Goal: Transaction & Acquisition: Purchase product/service

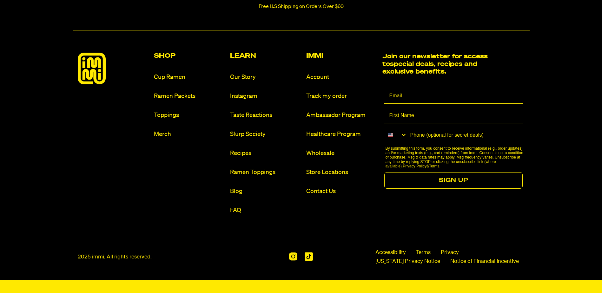
scroll to position [2988, 0]
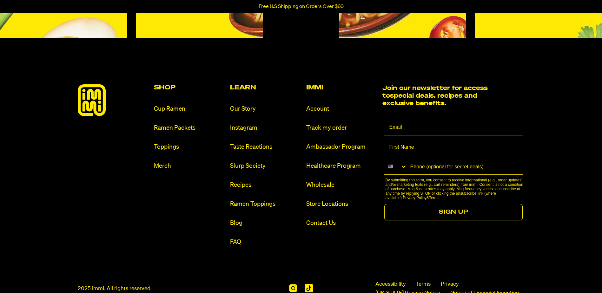
click at [402, 128] on input "Email" at bounding box center [453, 128] width 138 height 16
type input "kberr@live.com"
type input "Kristi"
type input "1-208-861-8655"
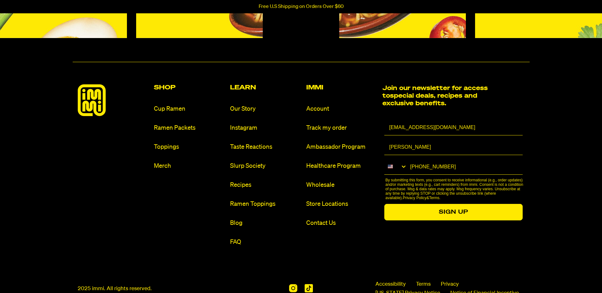
click at [451, 211] on button "SIGN UP" at bounding box center [453, 212] width 138 height 16
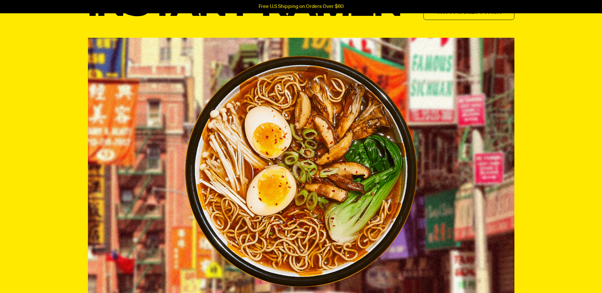
scroll to position [0, 0]
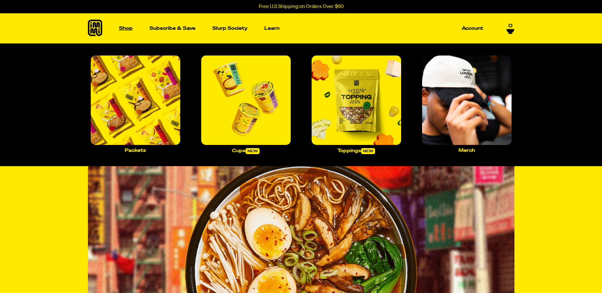
click at [125, 28] on p "Shop" at bounding box center [126, 28] width 14 height 5
click at [124, 28] on p "Shop" at bounding box center [126, 28] width 14 height 5
click at [134, 118] on img "Main navigation" at bounding box center [135, 100] width 89 height 89
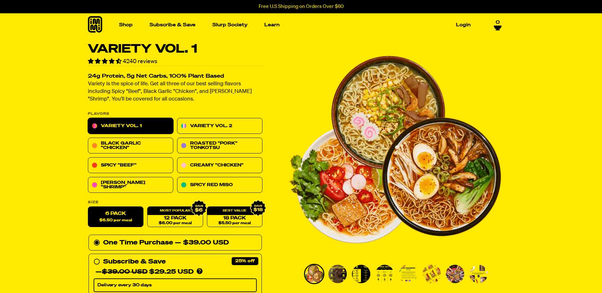
click at [335, 272] on img "Go to slide 2" at bounding box center [337, 274] width 18 height 18
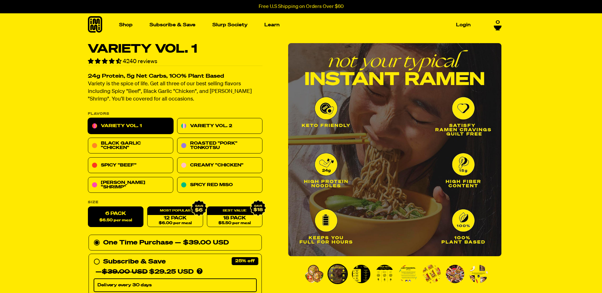
click at [361, 276] on img "Go to slide 3" at bounding box center [361, 274] width 18 height 18
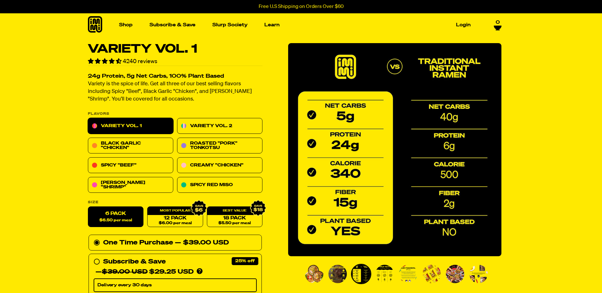
click at [384, 276] on img "Go to slide 4" at bounding box center [384, 274] width 18 height 18
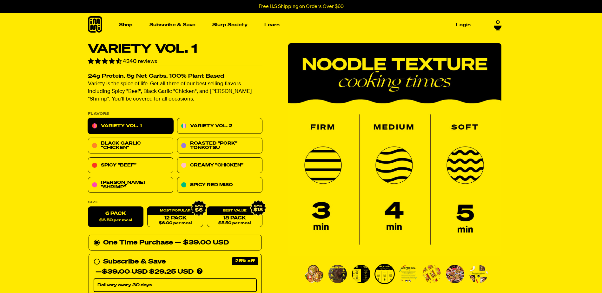
click at [410, 278] on img "Go to slide 5" at bounding box center [408, 274] width 18 height 18
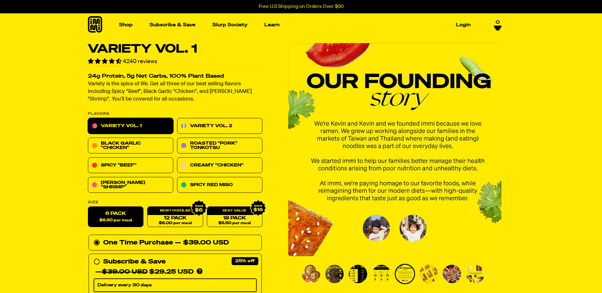
click at [429, 275] on img "Go to slide 6" at bounding box center [428, 274] width 18 height 18
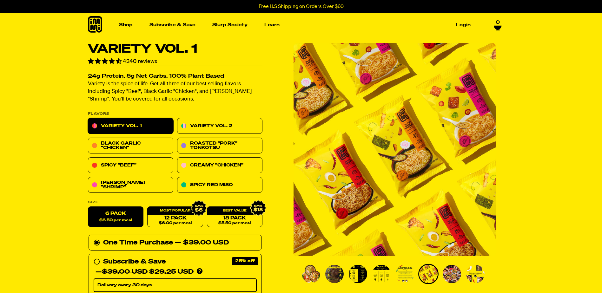
click at [452, 276] on img "Go to slide 7" at bounding box center [451, 274] width 18 height 18
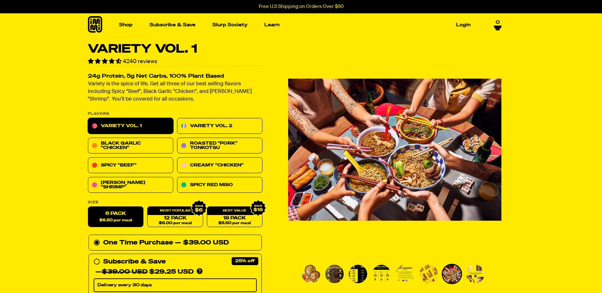
click at [474, 279] on img "Go to slide 8" at bounding box center [475, 274] width 18 height 18
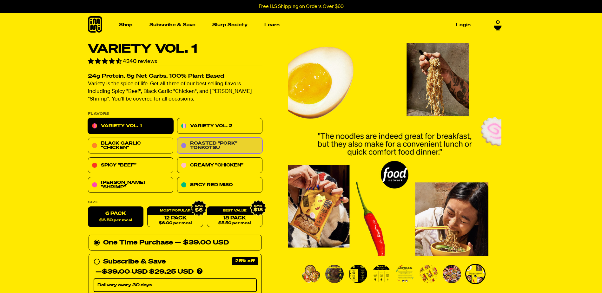
scroll to position [63, 0]
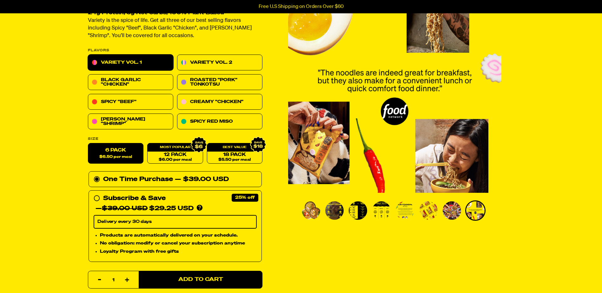
click at [124, 155] on span "$6.50 per meal" at bounding box center [115, 157] width 33 height 4
click at [88, 144] on input "6 Pack $6.50 per meal" at bounding box center [88, 143] width 0 height 0
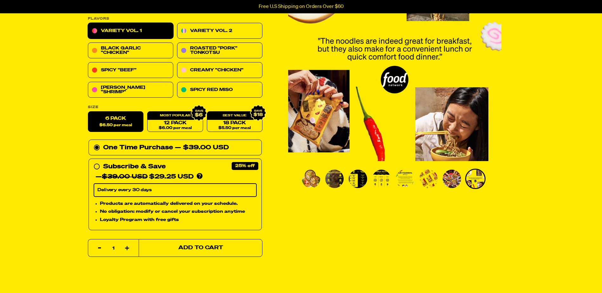
click at [191, 250] on span "Add to Cart" at bounding box center [200, 247] width 45 height 5
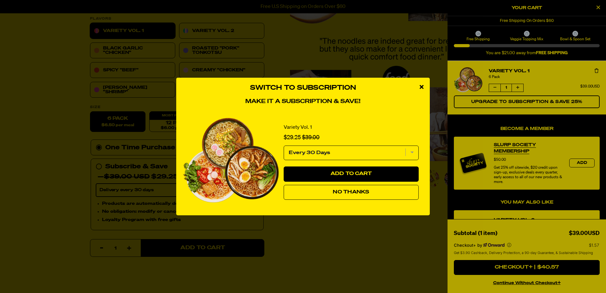
click at [333, 194] on span "No Thanks" at bounding box center [351, 192] width 36 height 5
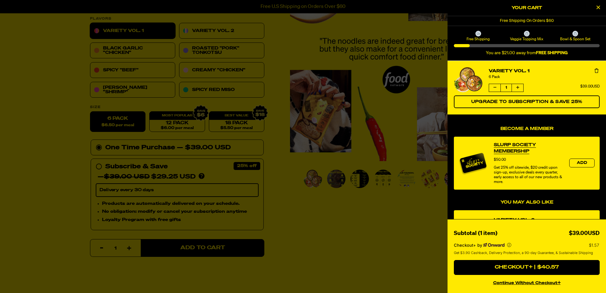
click at [599, 7] on icon "Close Cart" at bounding box center [598, 7] width 3 height 6
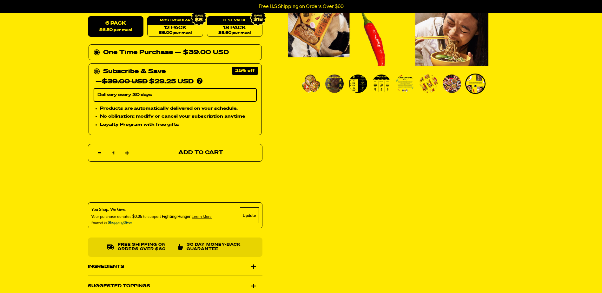
scroll to position [0, 0]
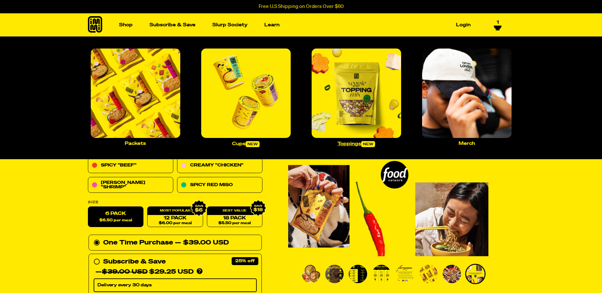
click at [357, 144] on p "Toppings new" at bounding box center [356, 144] width 38 height 6
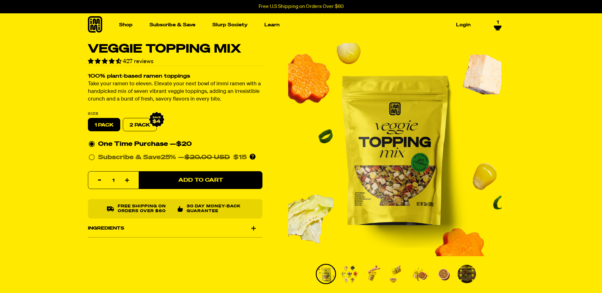
scroll to position [63, 0]
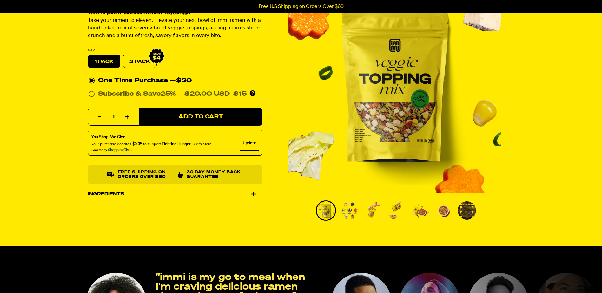
click at [348, 210] on img "Go to slide 2" at bounding box center [349, 210] width 18 height 18
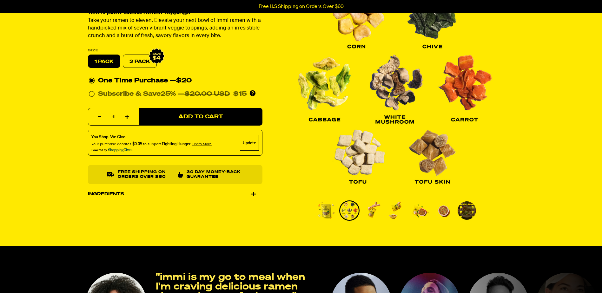
scroll to position [32, 0]
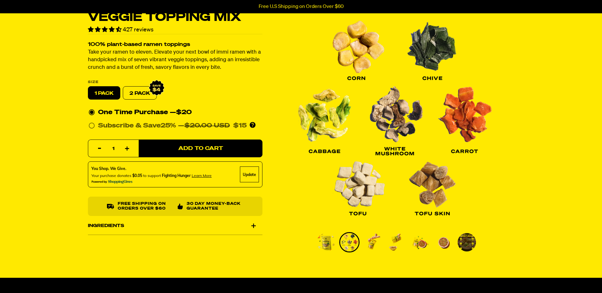
click at [373, 245] on img "Go to slide 3" at bounding box center [372, 242] width 18 height 18
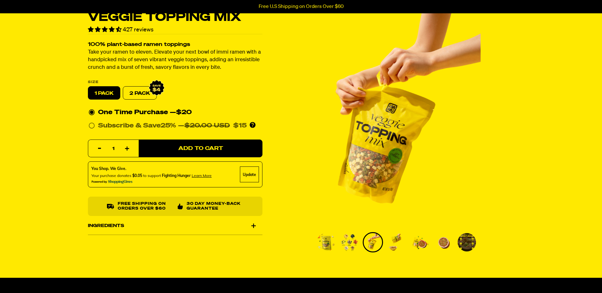
click at [395, 242] on img "Go to slide 4" at bounding box center [396, 242] width 18 height 18
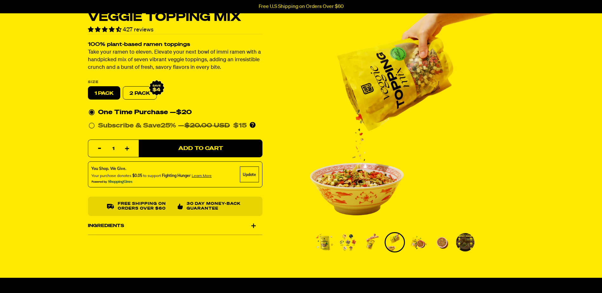
click at [415, 248] on img "Go to slide 5" at bounding box center [418, 242] width 18 height 18
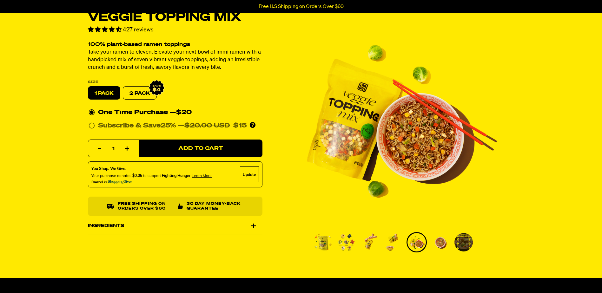
click at [444, 243] on img "Go to slide 6" at bounding box center [440, 242] width 18 height 18
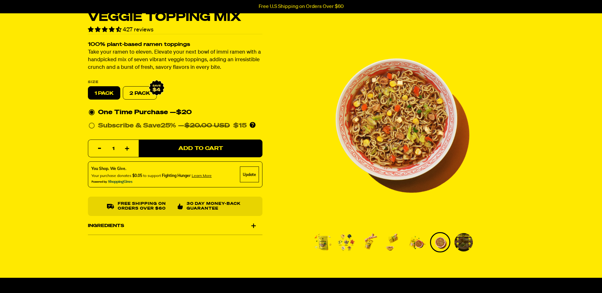
click at [467, 242] on img "Go to slide 7" at bounding box center [463, 242] width 18 height 18
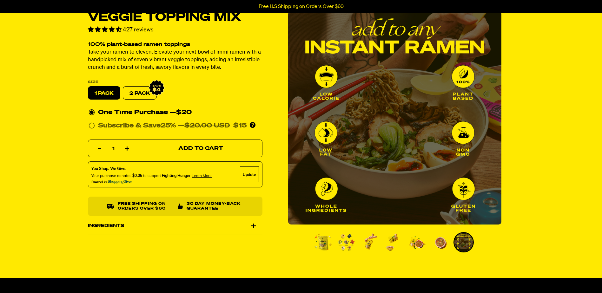
click at [190, 144] on button "Add to Cart" at bounding box center [201, 149] width 124 height 18
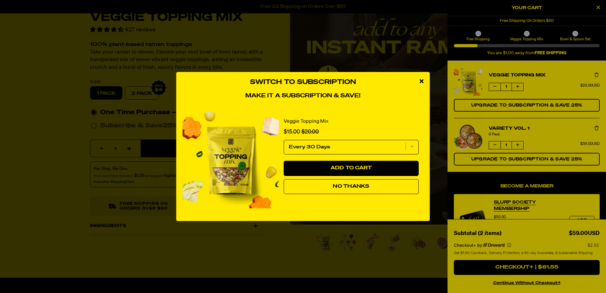
click at [351, 184] on span "No Thanks" at bounding box center [351, 186] width 36 height 5
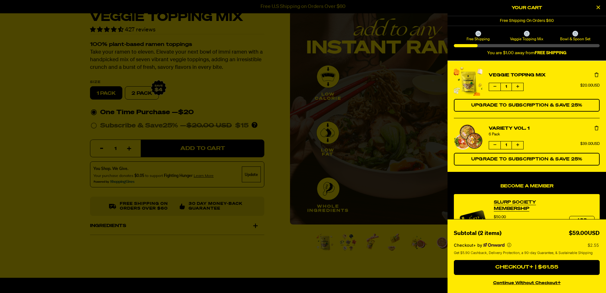
click at [273, 248] on div at bounding box center [303, 146] width 606 height 293
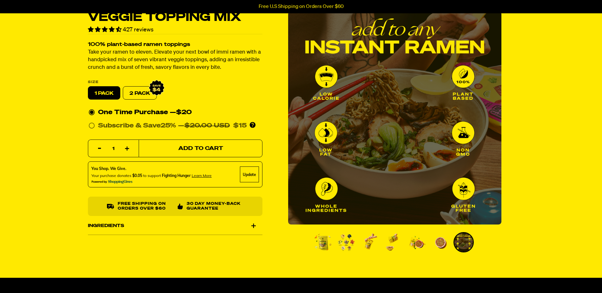
scroll to position [0, 0]
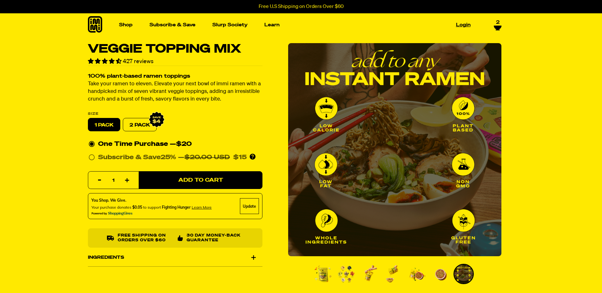
click at [461, 24] on link "Login" at bounding box center [463, 25] width 20 height 10
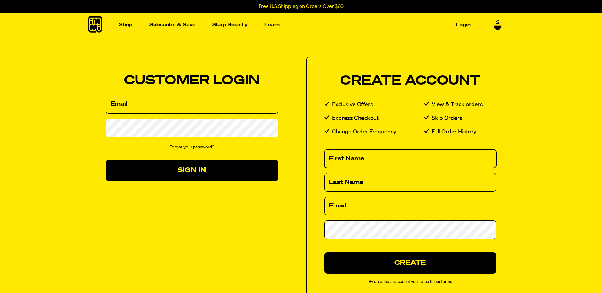
click at [340, 158] on input "First Name" at bounding box center [410, 158] width 172 height 19
type input "Kristi"
type input "Berringer-Edwards"
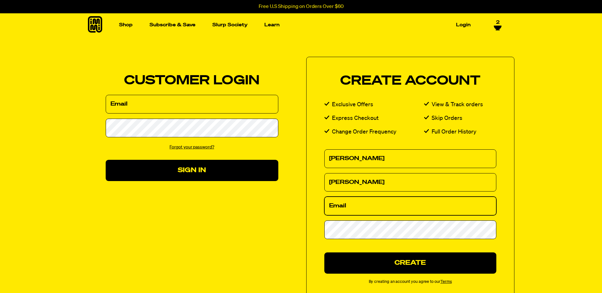
type input "kberr@live.com"
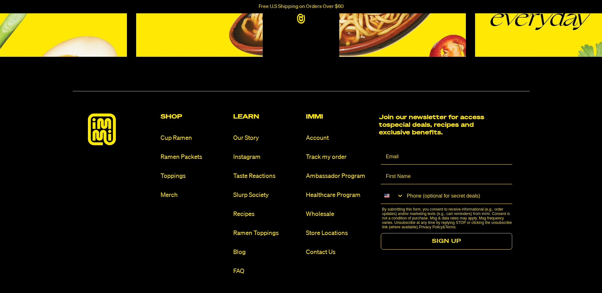
scroll to position [222, 0]
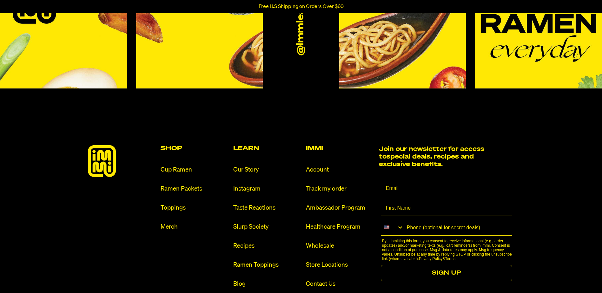
click at [168, 227] on link "Merch" at bounding box center [194, 227] width 68 height 9
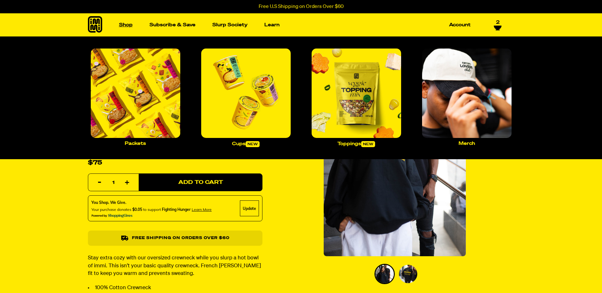
click at [124, 26] on link "Shop" at bounding box center [125, 25] width 19 height 10
click at [256, 119] on img "Main navigation" at bounding box center [245, 93] width 89 height 89
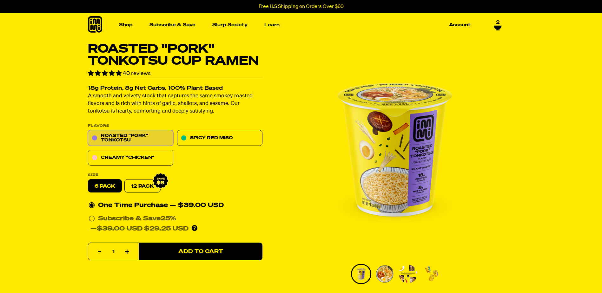
click at [94, 26] on icon at bounding box center [95, 24] width 14 height 16
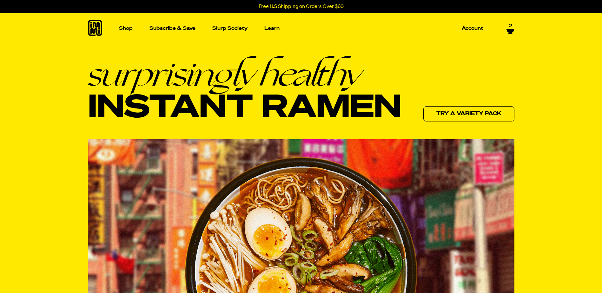
click at [508, 26] on span "2" at bounding box center [509, 26] width 3 height 6
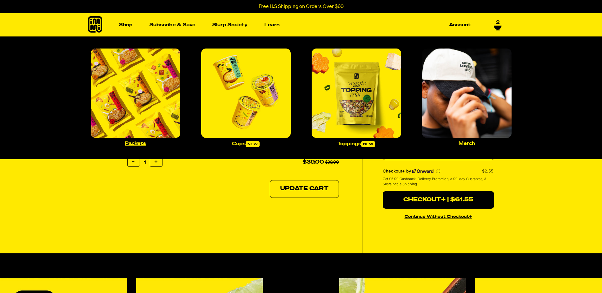
click at [143, 141] on link "Packets" at bounding box center [135, 97] width 95 height 102
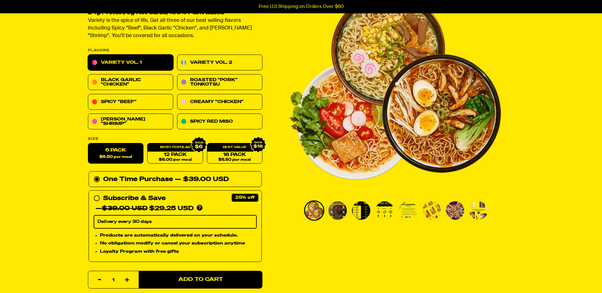
scroll to position [95, 0]
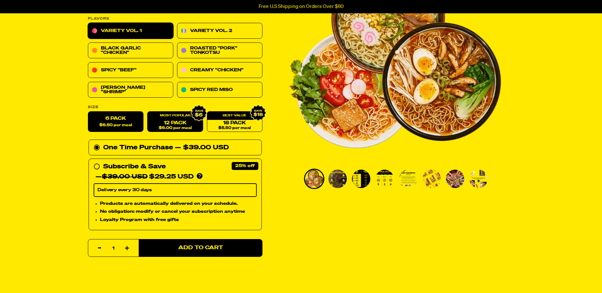
click at [177, 124] on link "12 Pack $6.00 per meal" at bounding box center [175, 122] width 56 height 21
radio input "false"
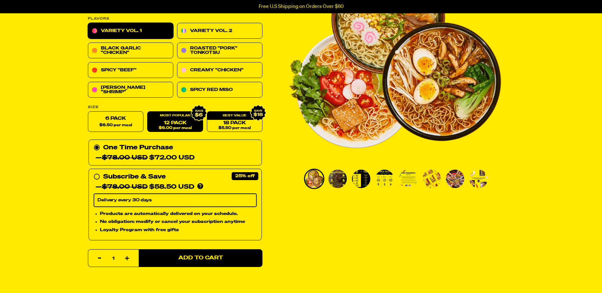
scroll to position [0, 0]
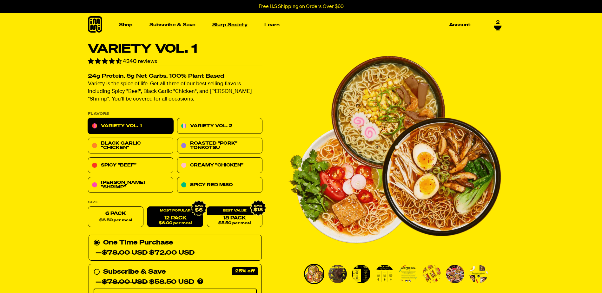
click at [228, 24] on link "Slurp Society" at bounding box center [230, 25] width 40 height 10
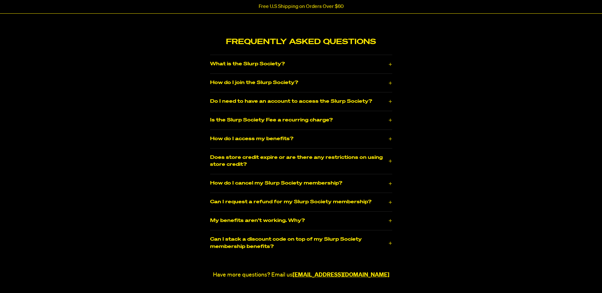
scroll to position [951, 0]
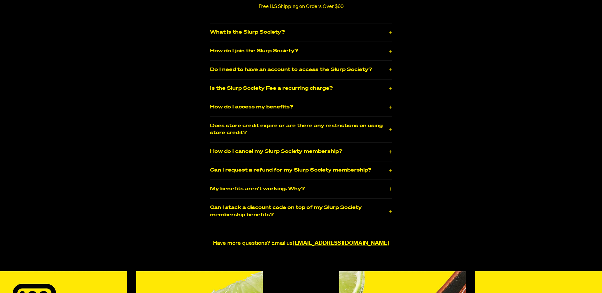
click at [254, 203] on button "Can I stack a discount code on top of my Slurp Society membership benefits?" at bounding box center [301, 212] width 182 height 18
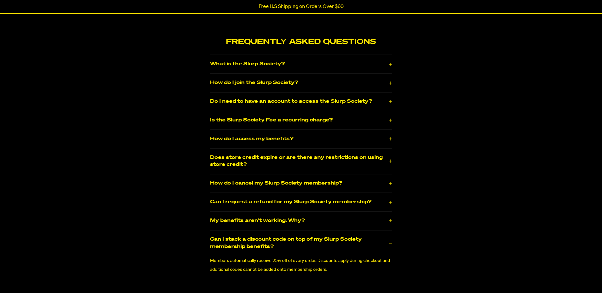
scroll to position [888, 0]
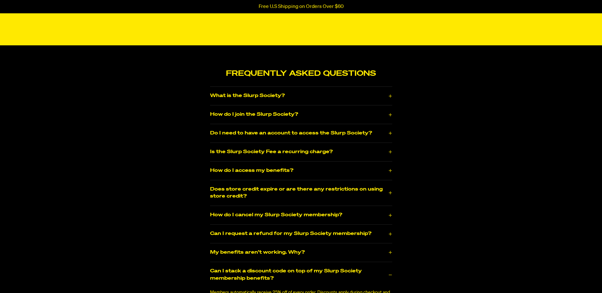
click at [264, 128] on button "Do I need to have an account to access the Slurp Society?" at bounding box center [301, 133] width 182 height 10
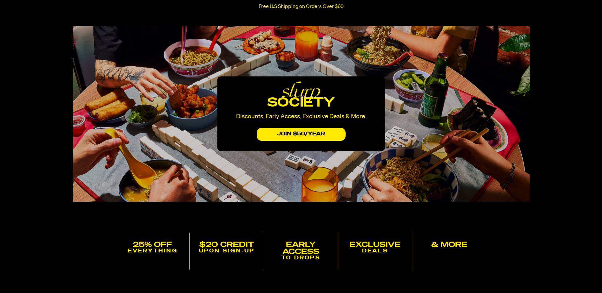
scroll to position [0, 0]
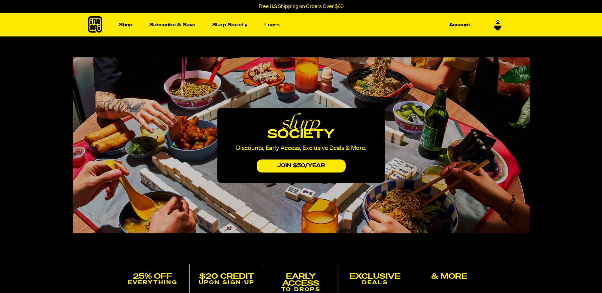
click at [96, 24] on icon at bounding box center [95, 24] width 14 height 16
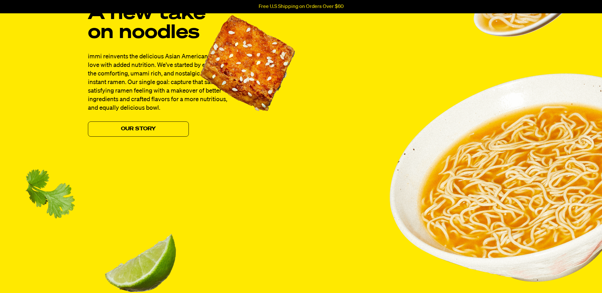
scroll to position [603, 0]
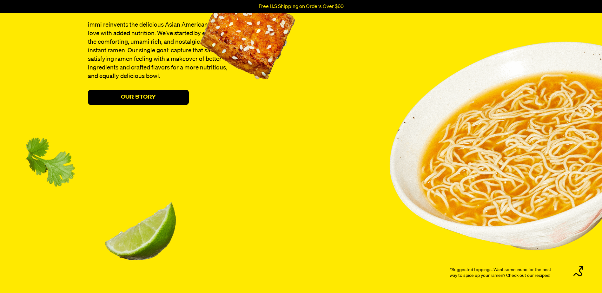
click at [175, 99] on link "Our Story" at bounding box center [138, 97] width 101 height 15
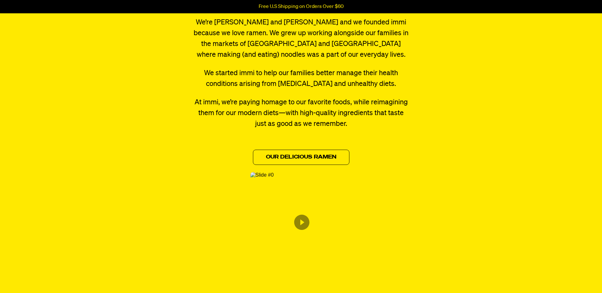
scroll to position [317, 0]
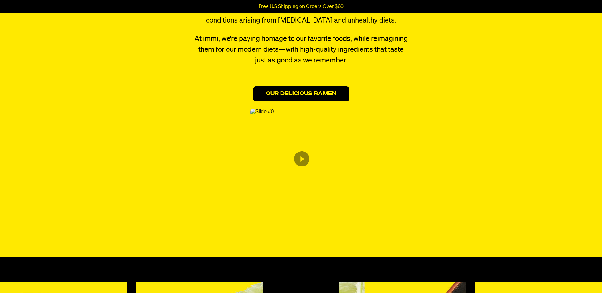
click at [322, 95] on link "Our Delicious Ramen" at bounding box center [301, 93] width 96 height 15
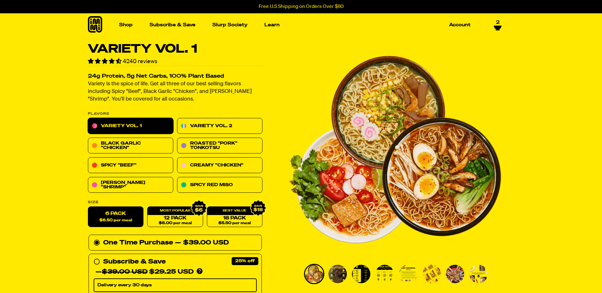
click at [96, 23] on icon at bounding box center [95, 24] width 14 height 16
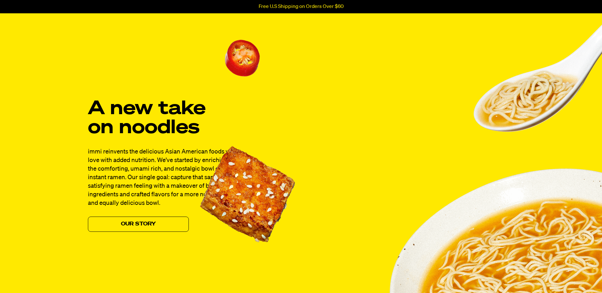
scroll to position [539, 0]
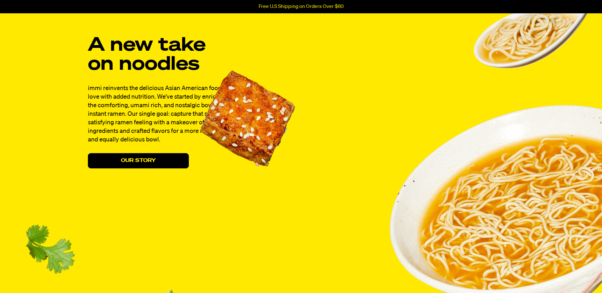
click at [136, 164] on link "Our Story" at bounding box center [138, 160] width 101 height 15
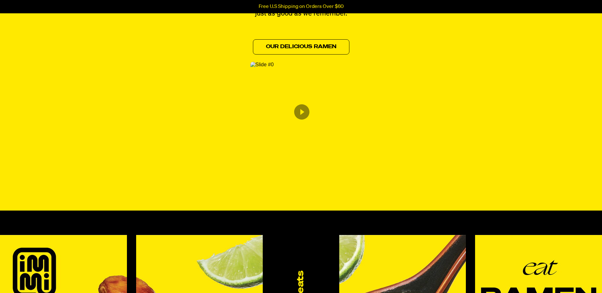
scroll to position [269, 0]
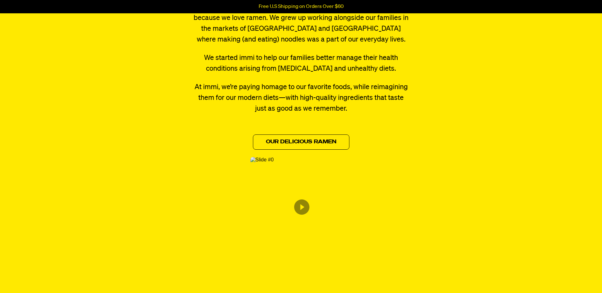
click at [274, 163] on img "Content from Archive App" at bounding box center [261, 160] width 23 height 6
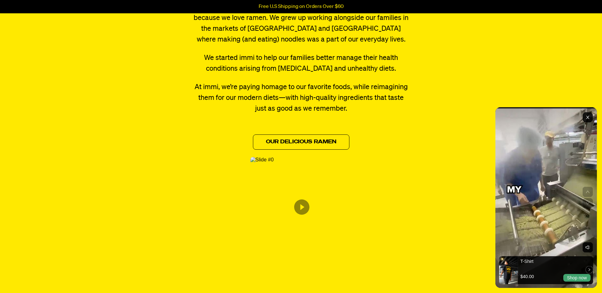
click at [587, 118] on icon "Exit" at bounding box center [587, 117] width 3 height 3
